Goal: Information Seeking & Learning: Learn about a topic

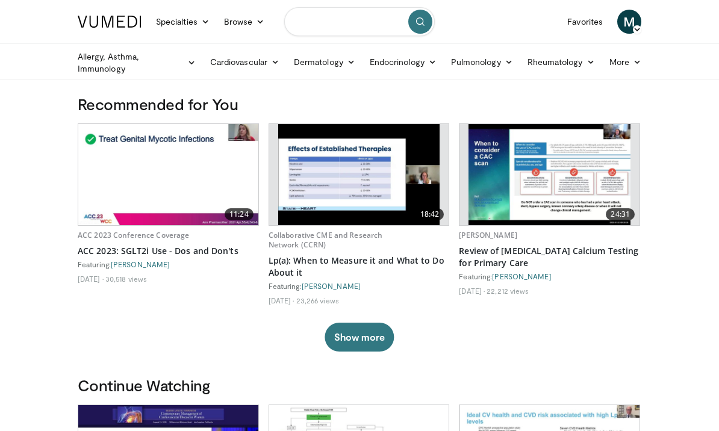
click at [365, 26] on input "Search topics, interventions" at bounding box center [359, 21] width 150 height 29
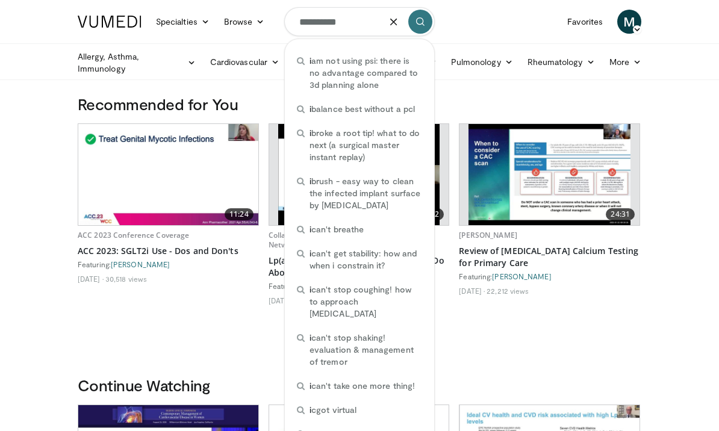
type input "**********"
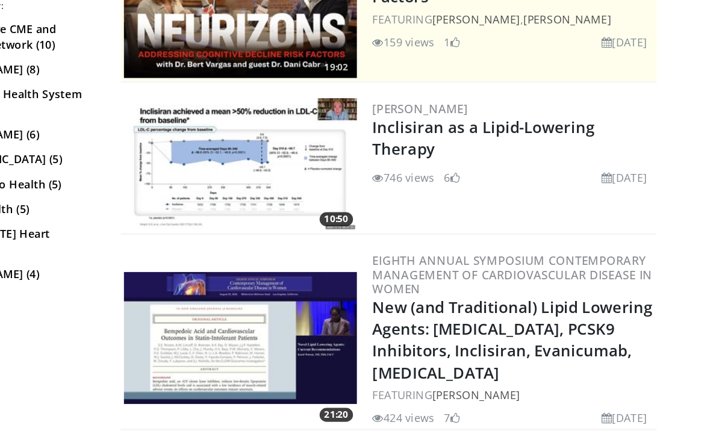
scroll to position [198, 0]
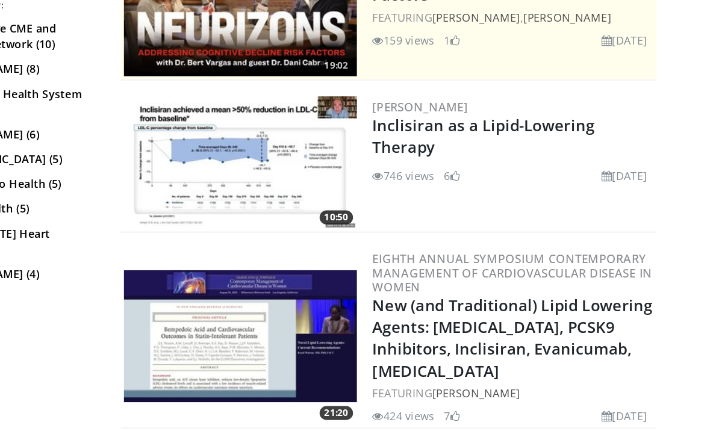
click at [249, 139] on img at bounding box center [316, 190] width 181 height 102
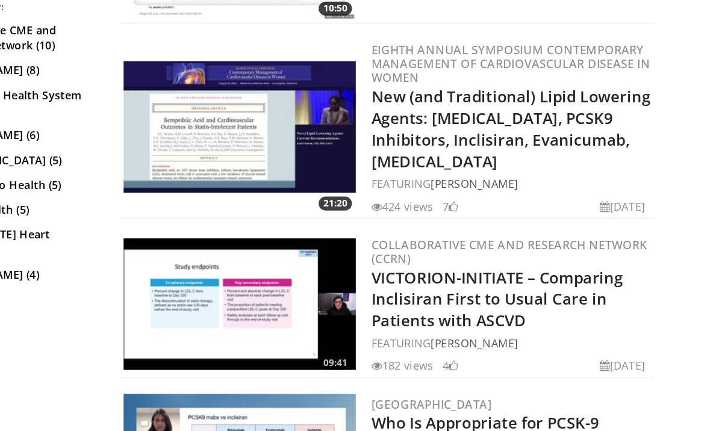
scroll to position [362, 0]
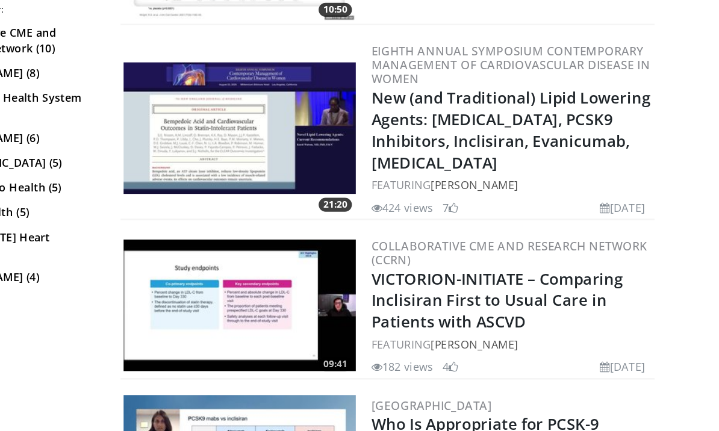
click at [237, 110] on img at bounding box center [316, 161] width 181 height 102
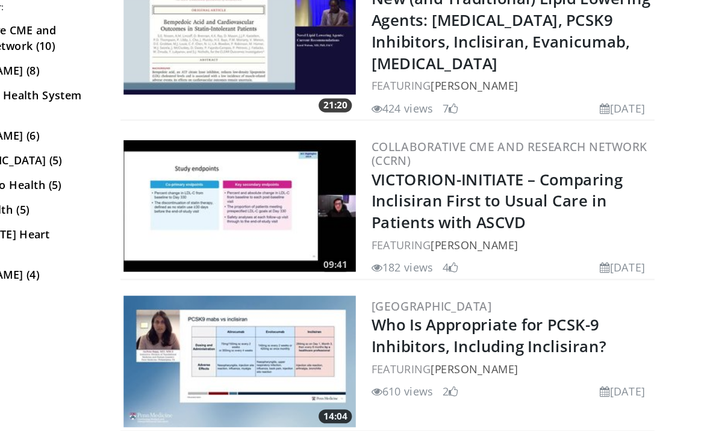
scroll to position [437, 0]
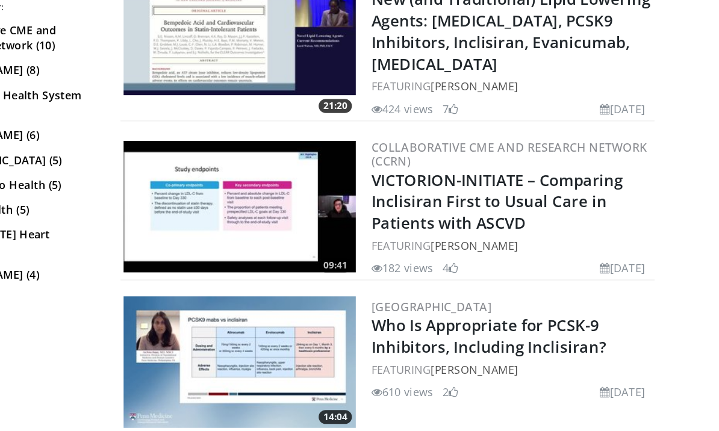
click at [226, 173] on img at bounding box center [316, 224] width 181 height 102
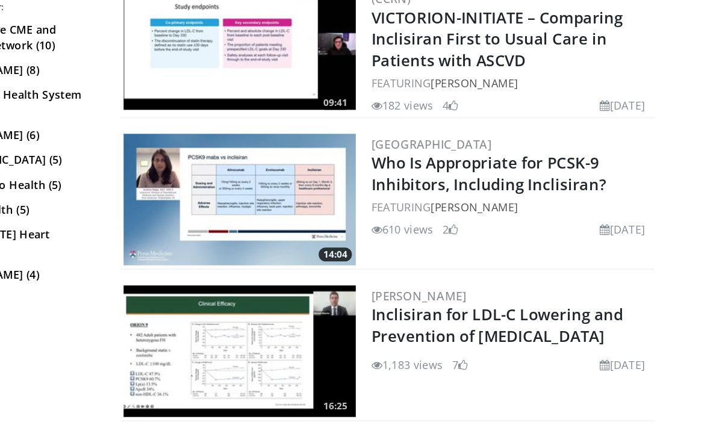
scroll to position [565, 0]
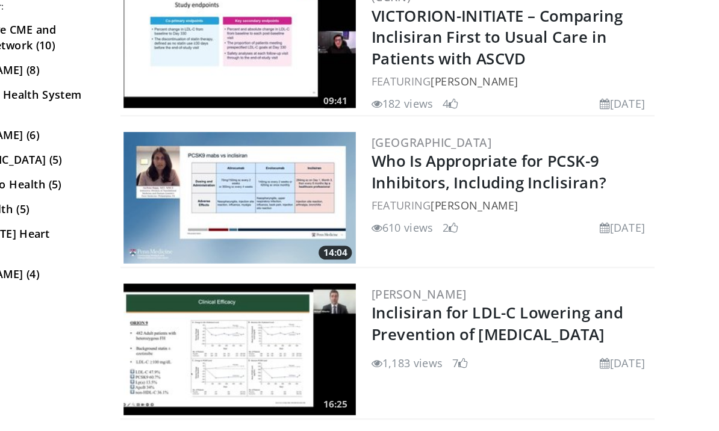
click at [249, 166] on img at bounding box center [316, 217] width 181 height 102
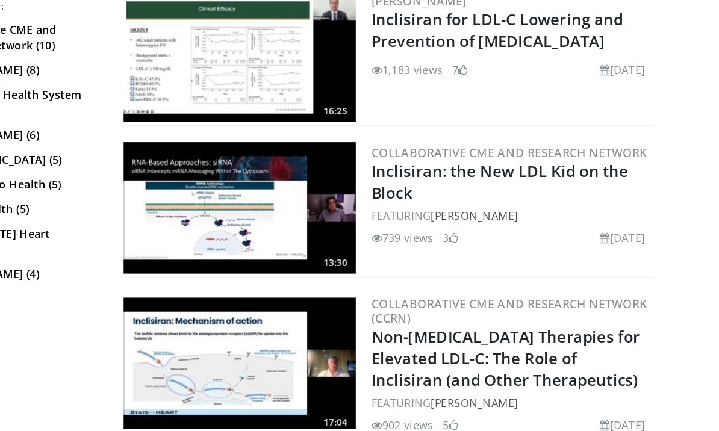
scroll to position [793, 0]
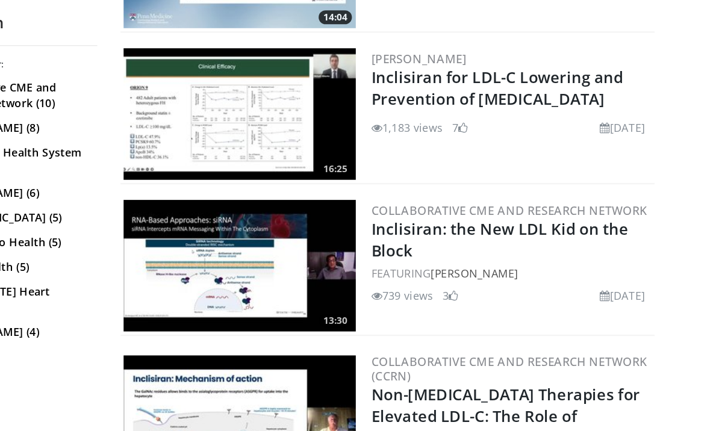
click at [226, 105] on img at bounding box center [316, 107] width 181 height 102
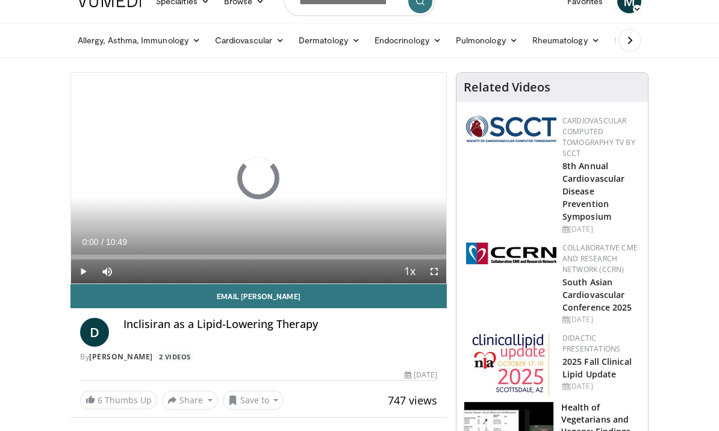
scroll to position [21, 0]
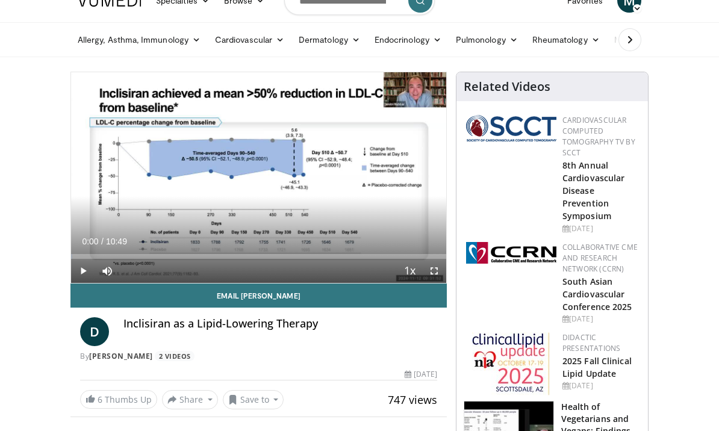
click at [259, 183] on icon "Video Player" at bounding box center [258, 178] width 34 height 34
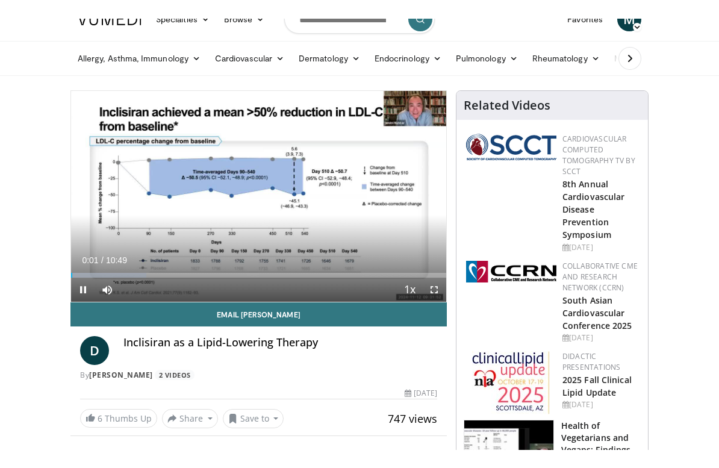
scroll to position [14, 0]
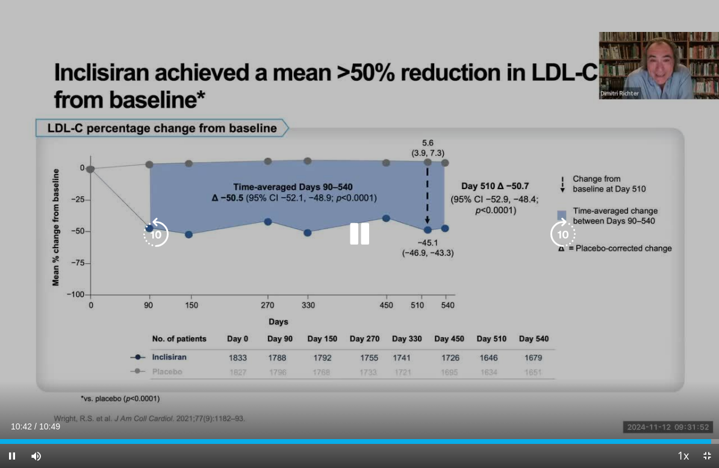
click at [716, 430] on span "Video Player" at bounding box center [707, 456] width 24 height 24
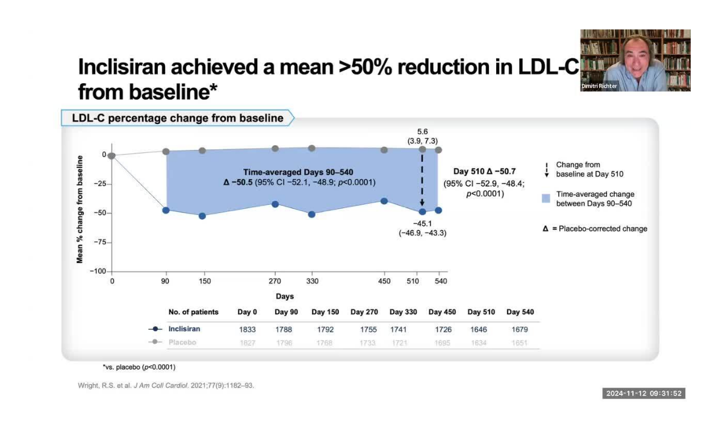
scroll to position [21, 0]
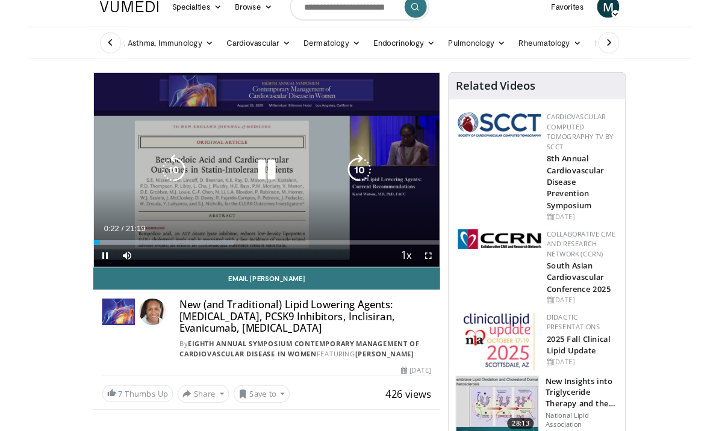
scroll to position [109, 0]
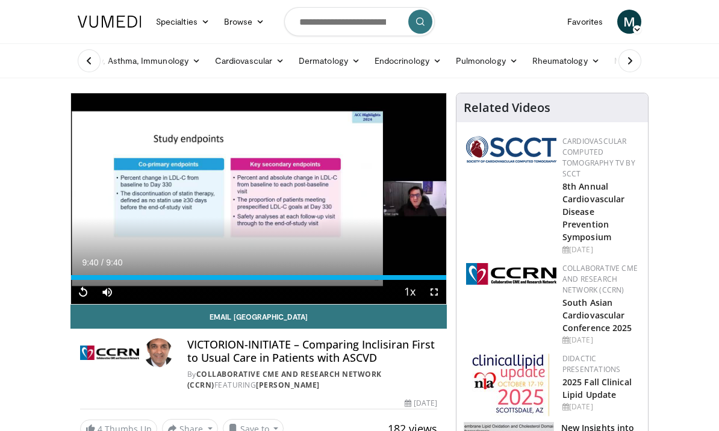
scroll to position [45, 0]
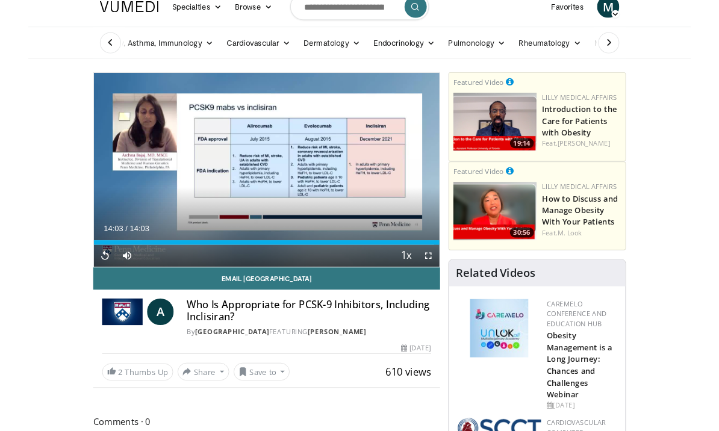
scroll to position [72, 0]
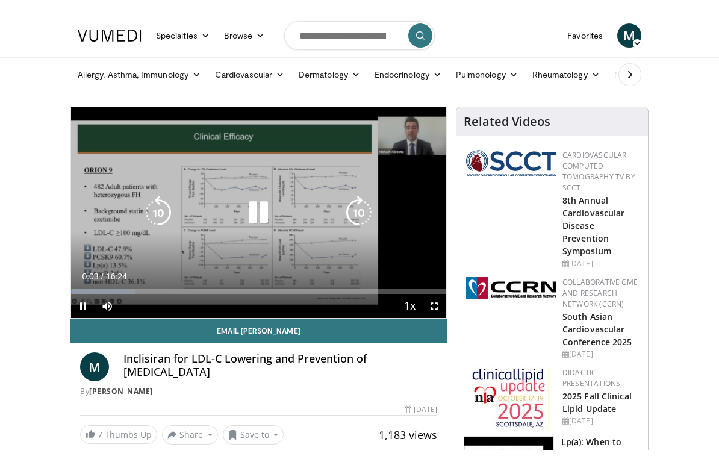
scroll to position [14, 0]
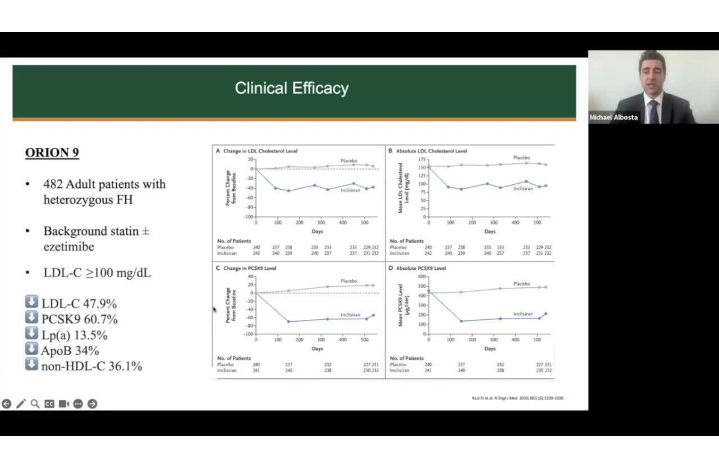
click at [693, 292] on div "10 seconds Tap to unmute" at bounding box center [359, 234] width 719 height 468
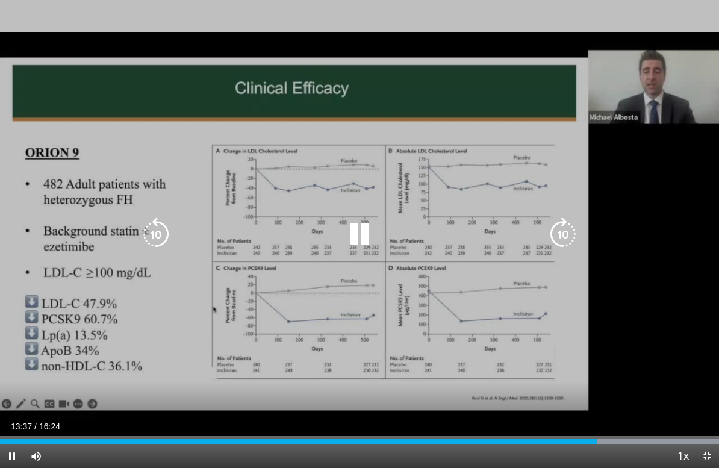
click at [700, 296] on div "10 seconds Tap to unmute" at bounding box center [359, 234] width 719 height 468
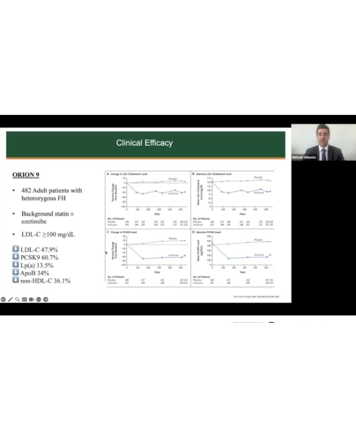
scroll to position [0, 0]
